Goal: Task Accomplishment & Management: Use online tool/utility

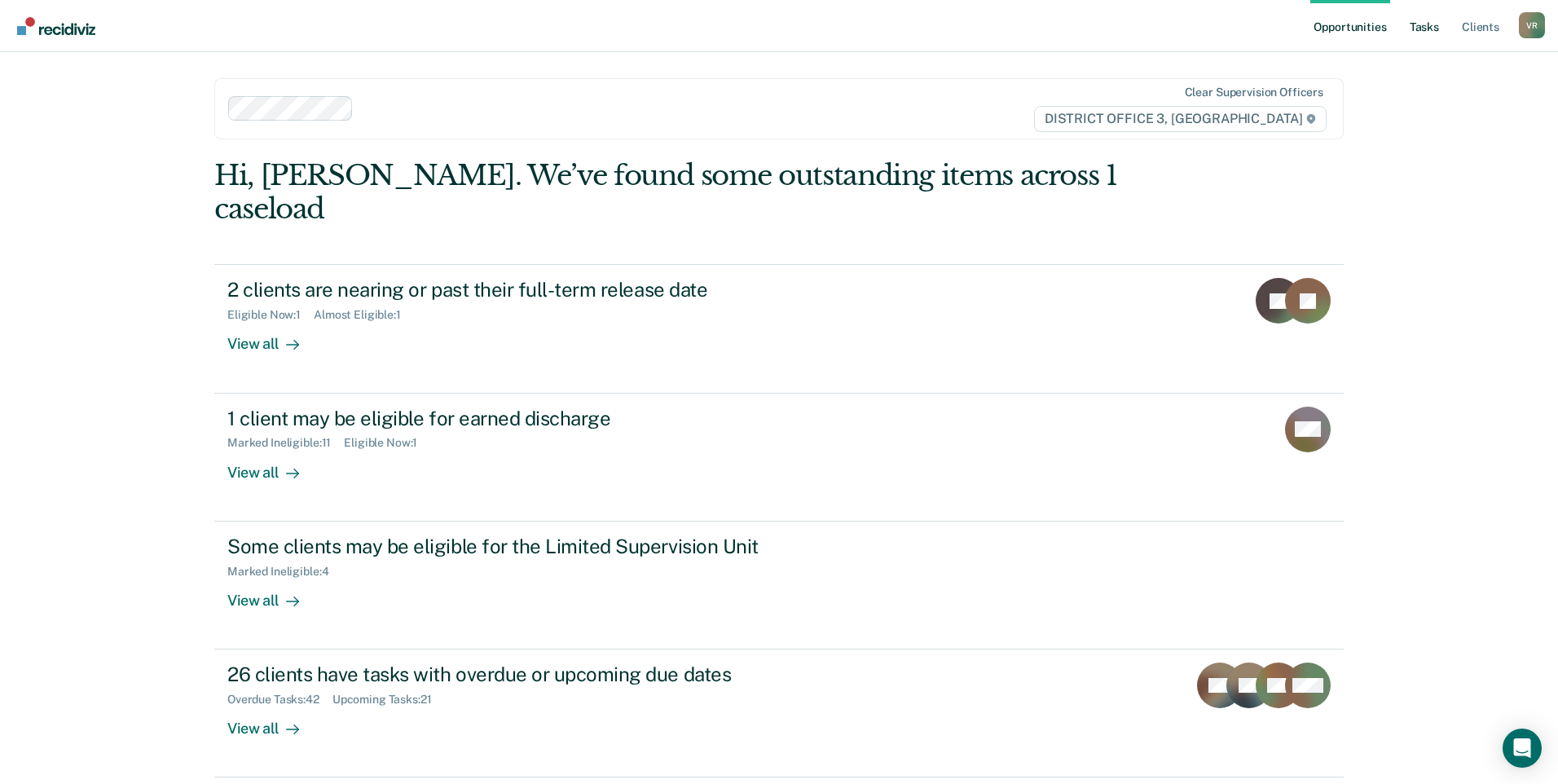
click at [1409, 34] on link "Tasks" at bounding box center [1424, 26] width 36 height 52
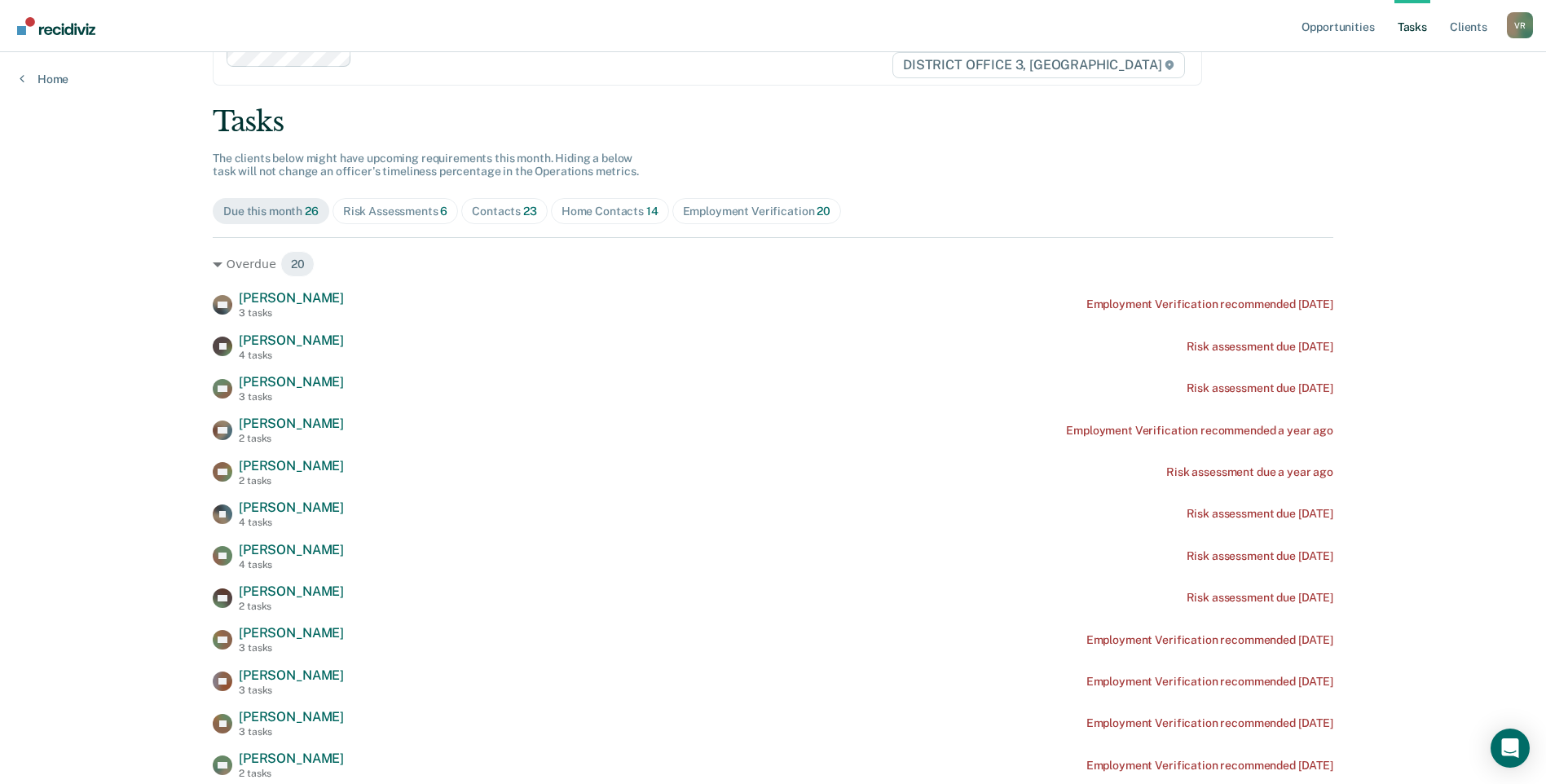
scroll to position [81, 0]
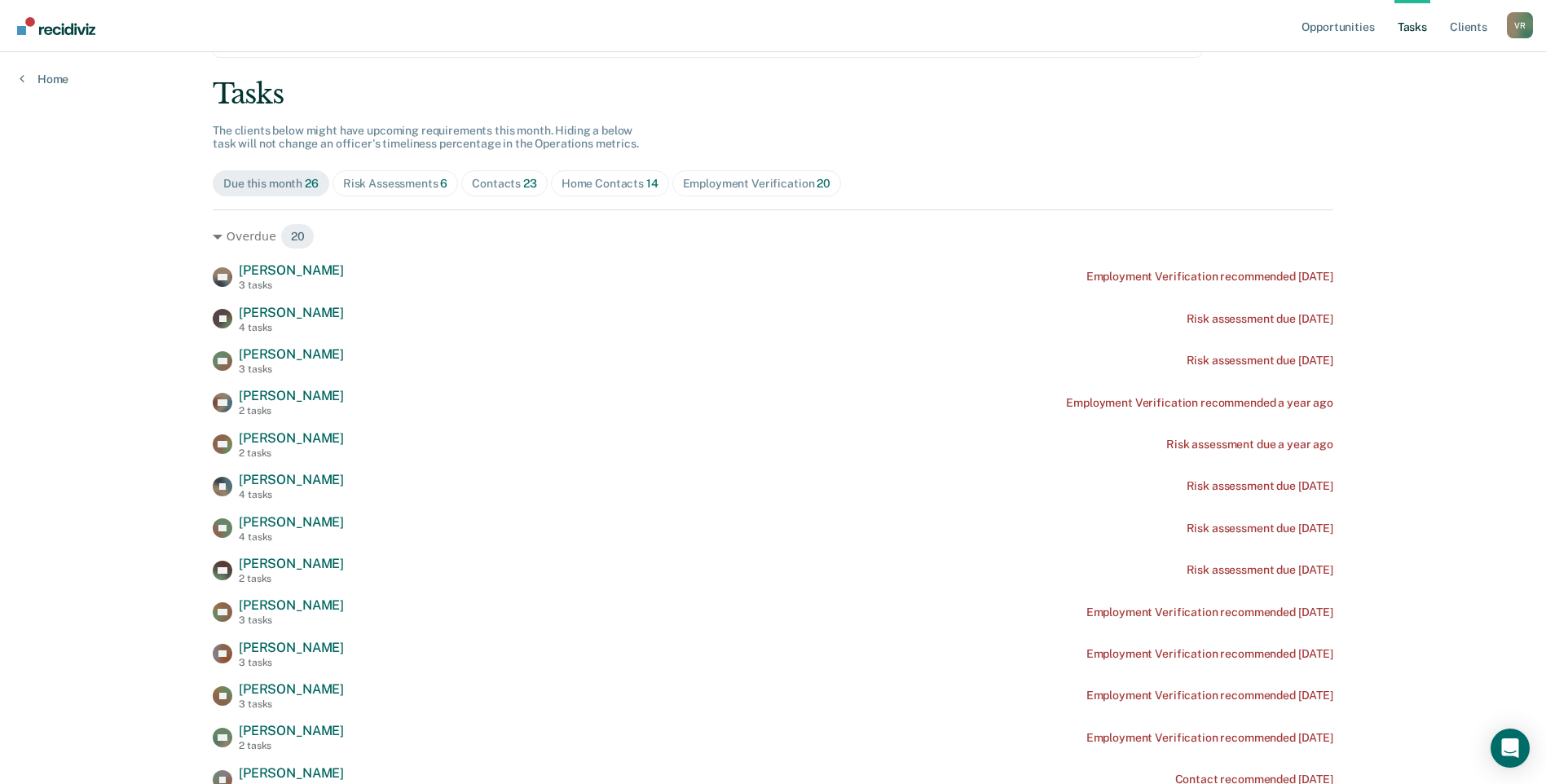
click at [461, 180] on span "Contacts 23" at bounding box center [504, 184] width 87 height 26
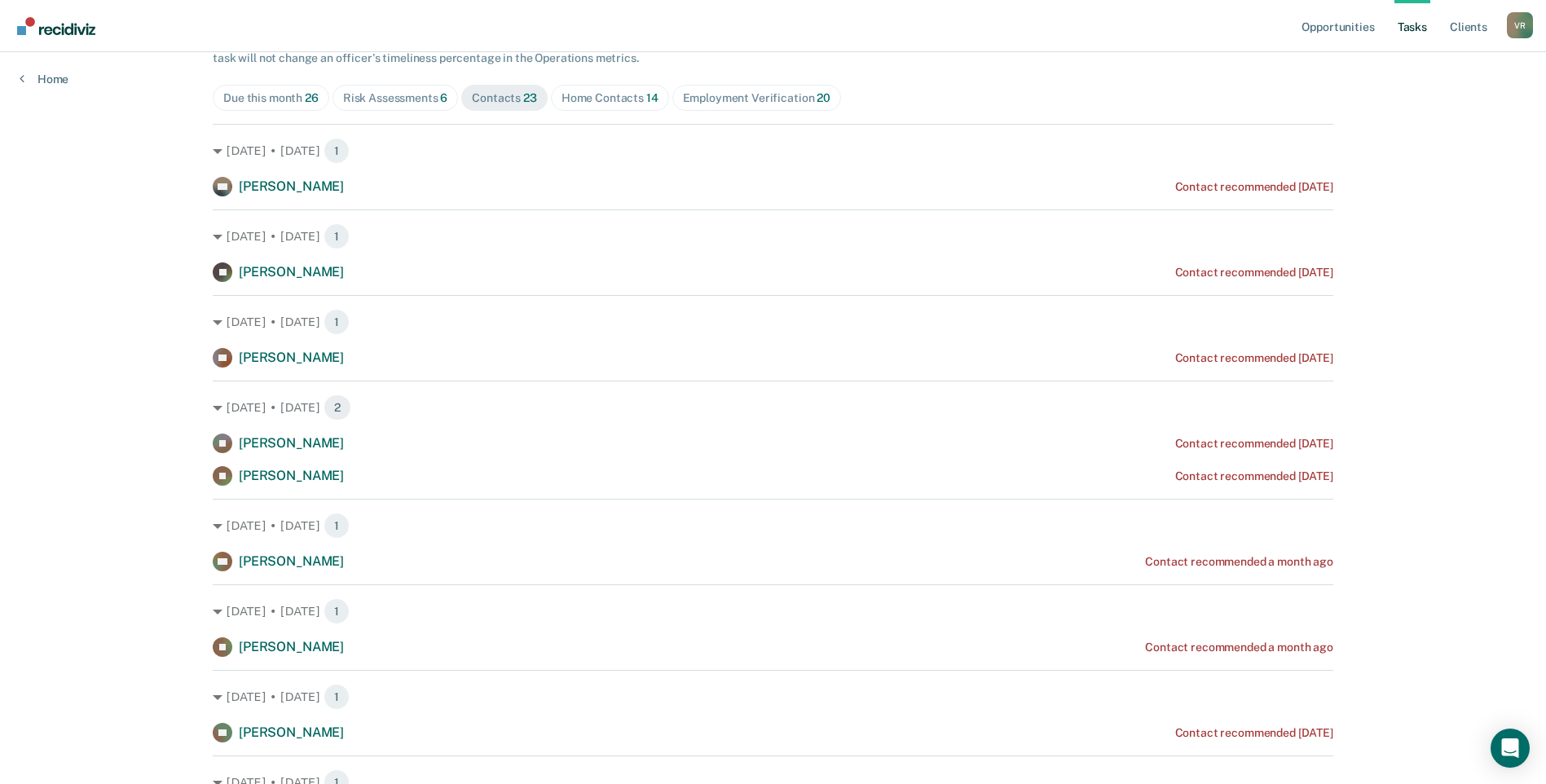
scroll to position [0, 0]
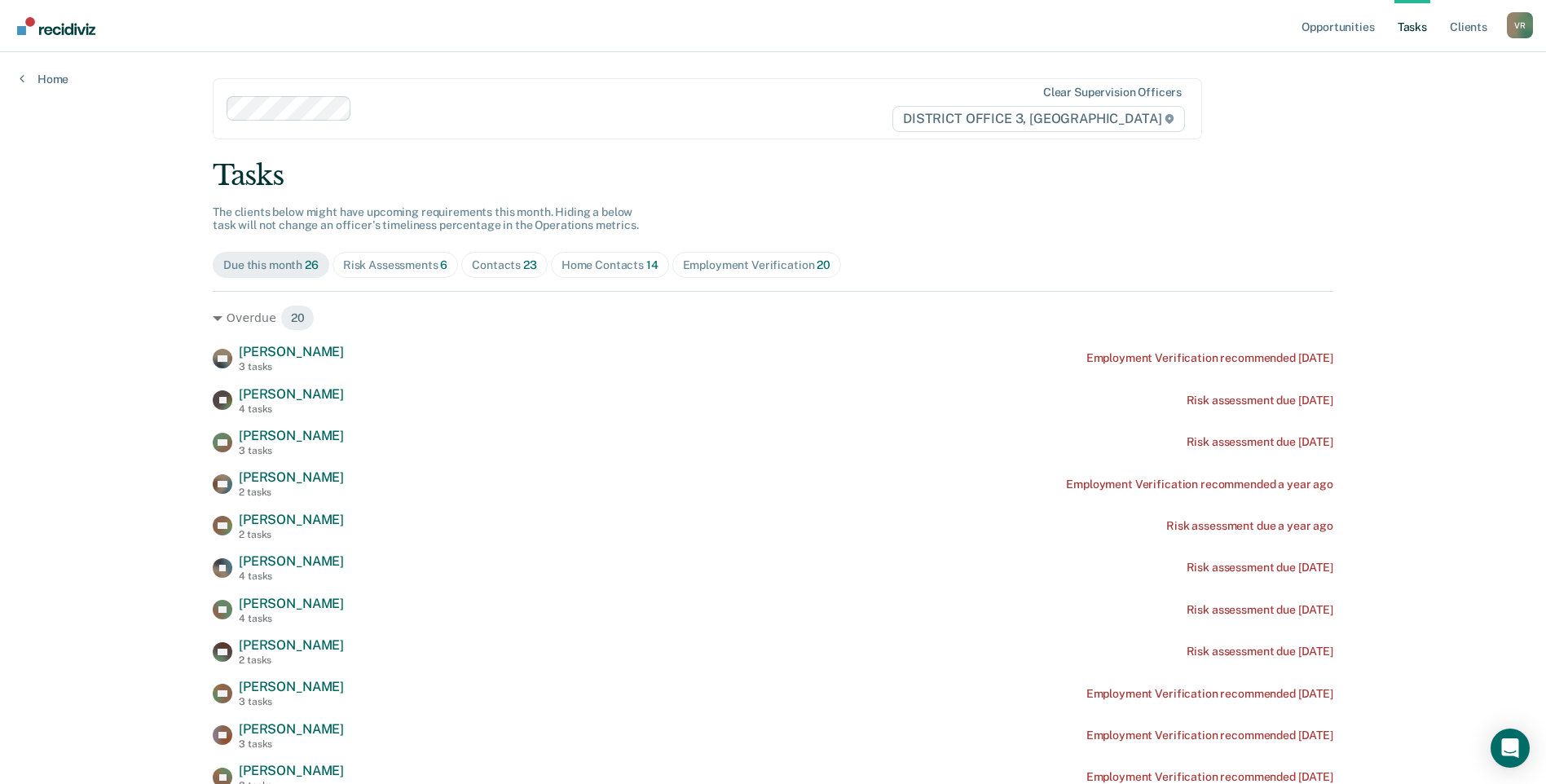
scroll to position [81, 0]
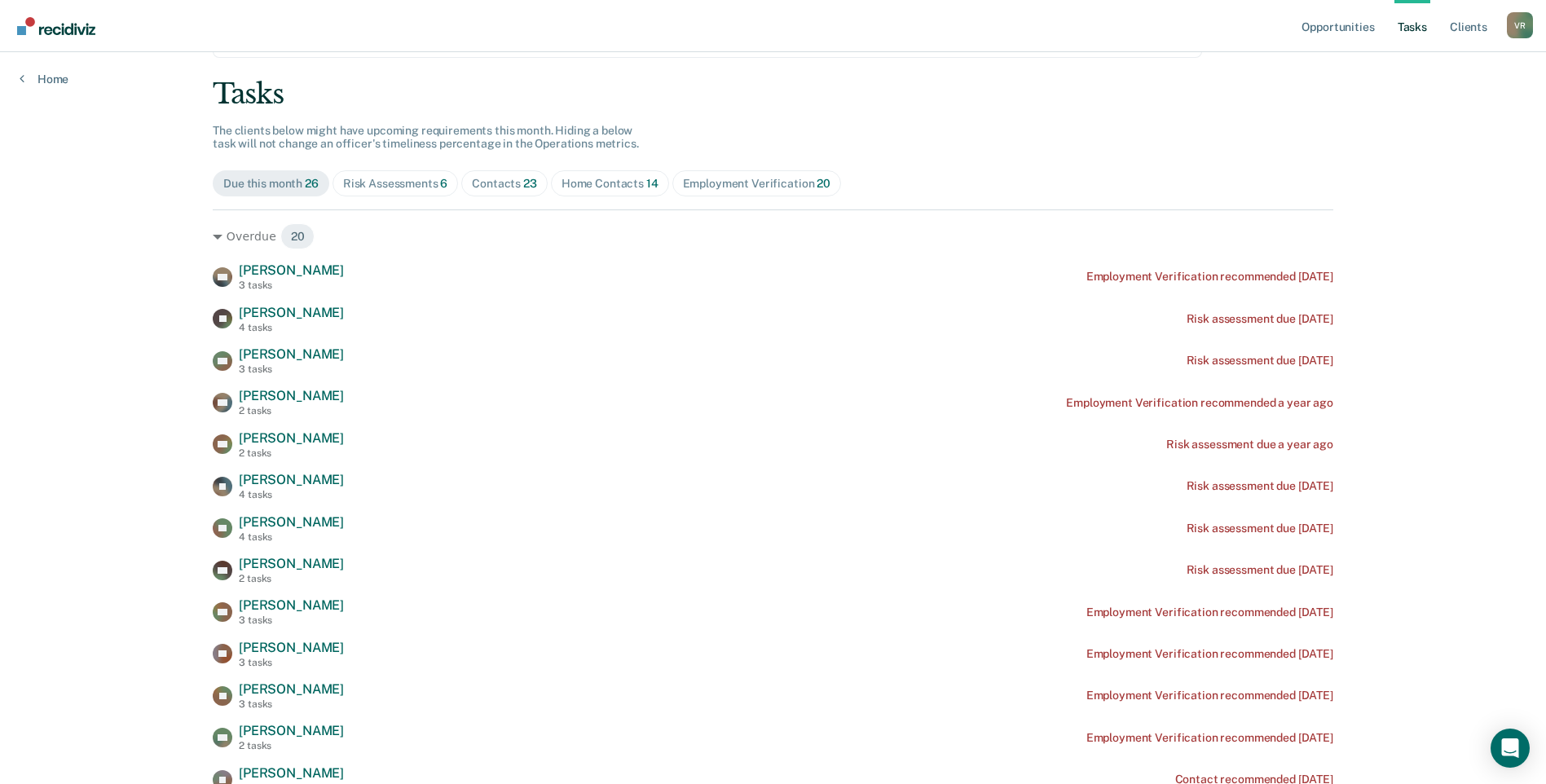
click at [351, 200] on div "Tasks The clients below might have upcoming requirements this month. Hiding a b…" at bounding box center [772, 734] width 1121 height 1314
click at [445, 173] on span "Risk Assessments 6" at bounding box center [396, 184] width 127 height 26
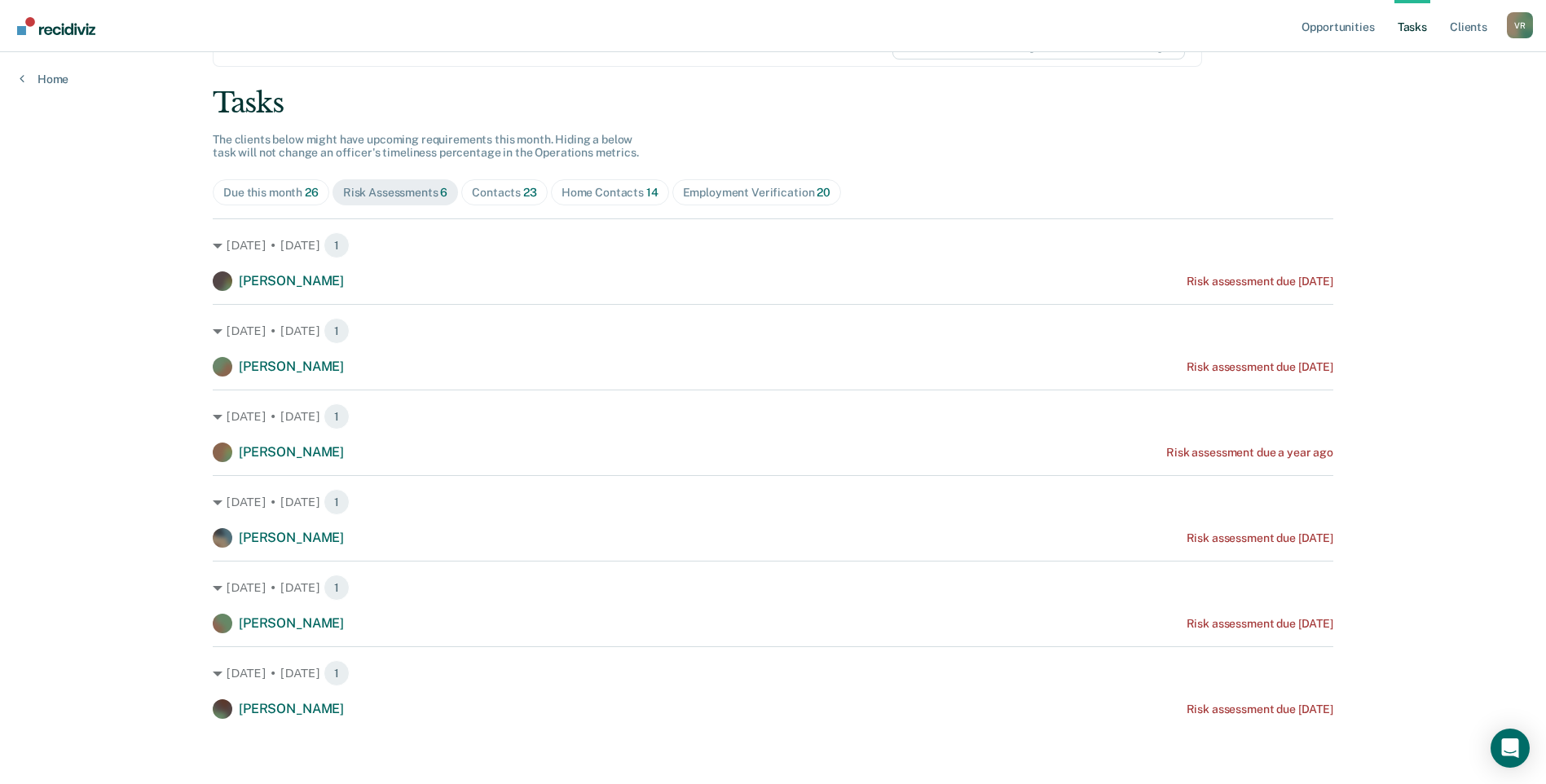
scroll to position [73, 0]
click at [736, 198] on div "Employment Verification 20" at bounding box center [757, 192] width 147 height 14
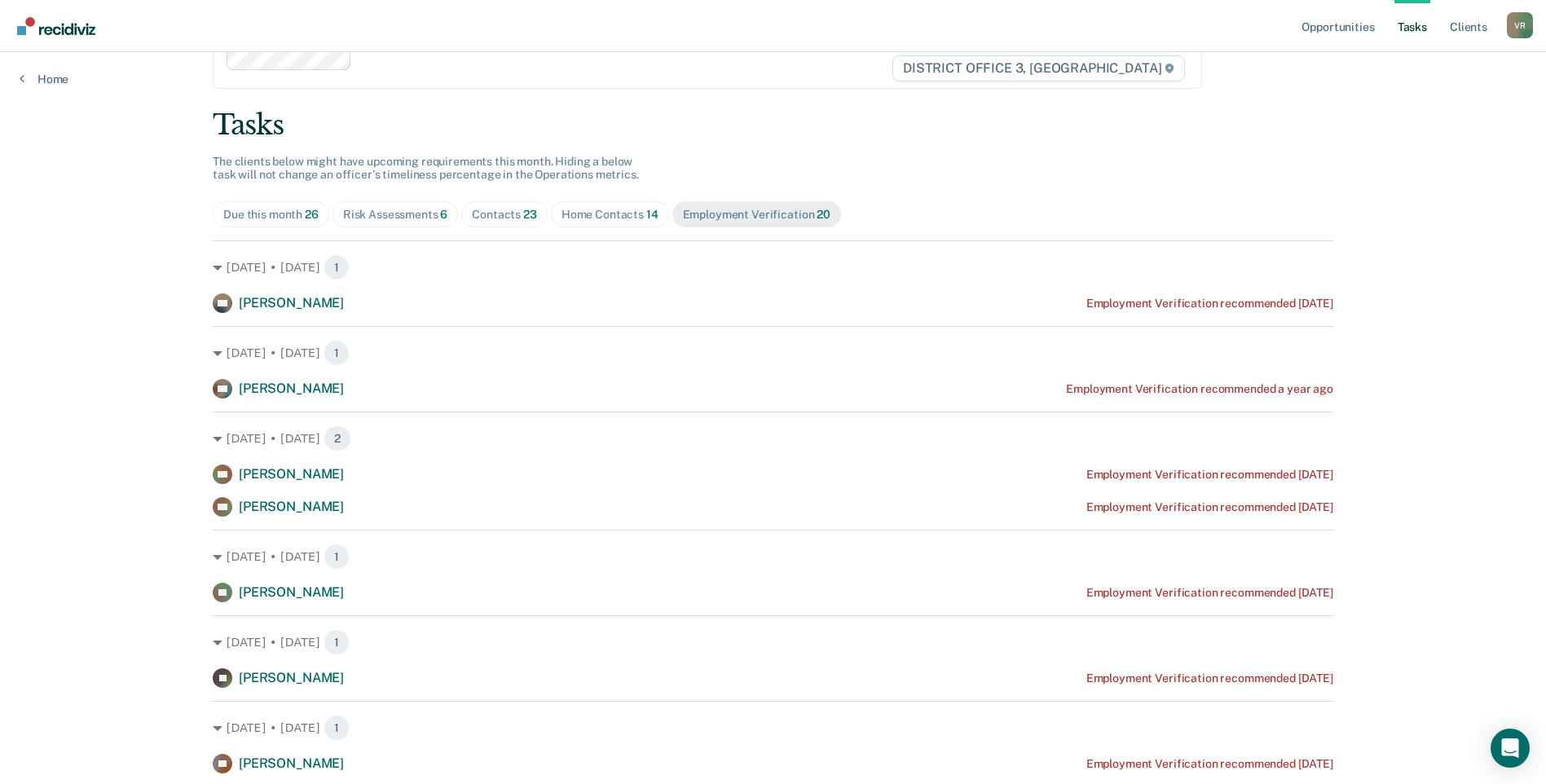
scroll to position [0, 0]
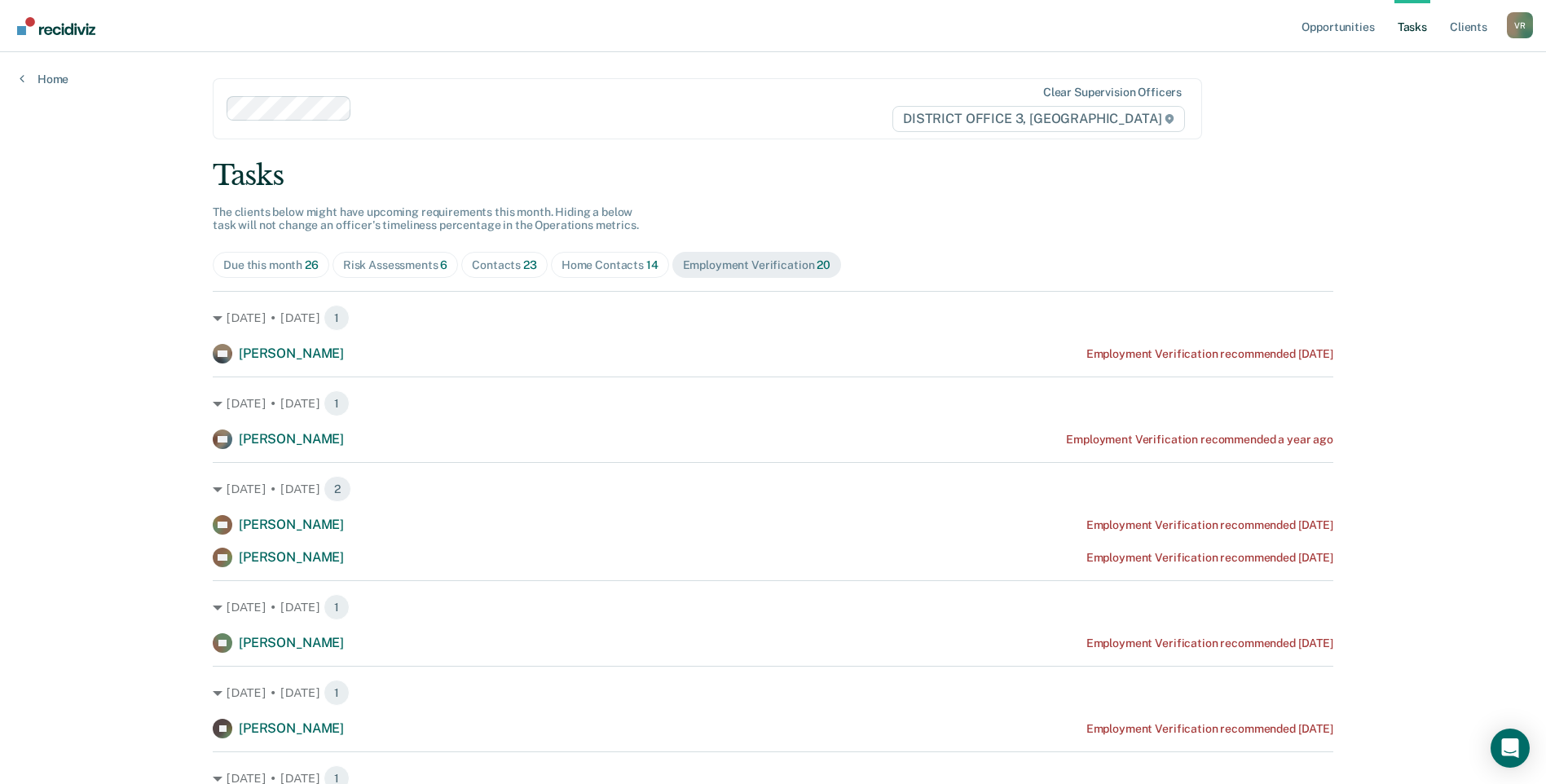
drag, startPoint x: 297, startPoint y: 195, endPoint x: 1493, endPoint y: 556, distance: 1249.3
